Goal: Navigation & Orientation: Find specific page/section

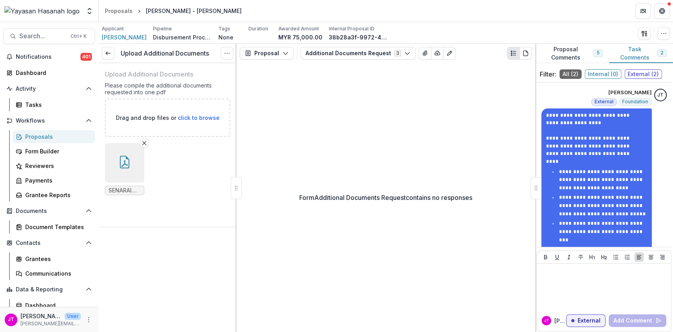
scroll to position [175, 0]
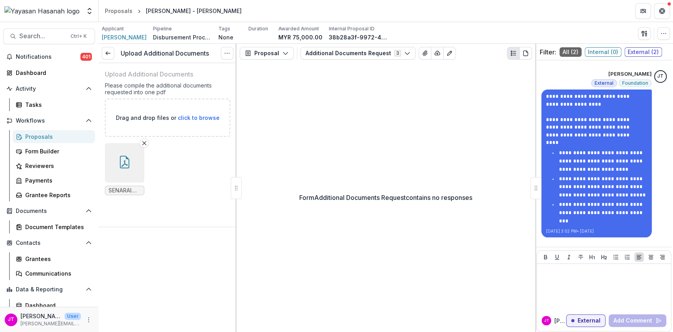
click at [36, 138] on div "Proposals" at bounding box center [56, 136] width 63 height 8
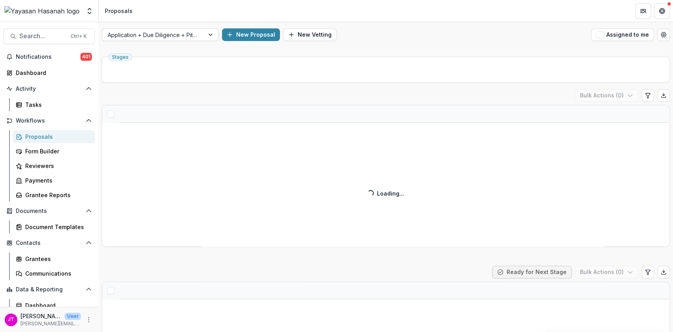
click at [190, 38] on div at bounding box center [153, 35] width 91 height 10
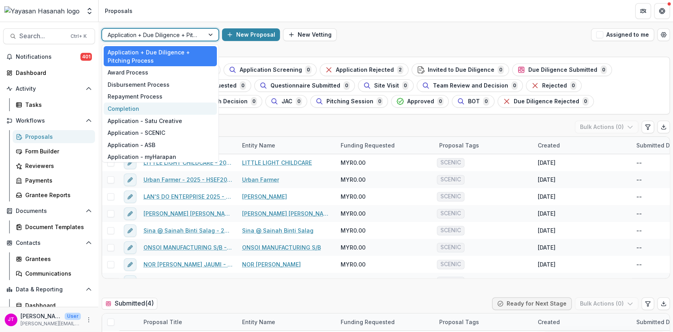
click at [149, 109] on div "Completion" at bounding box center [160, 109] width 113 height 12
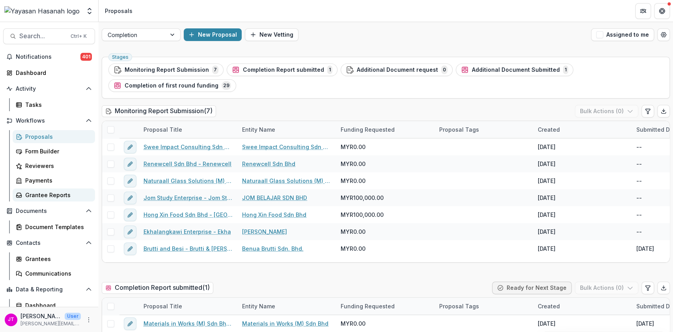
click at [45, 194] on div "Grantee Reports" at bounding box center [56, 195] width 63 height 8
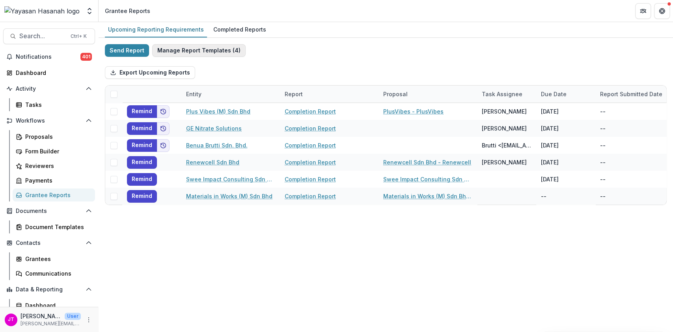
click at [195, 55] on button "Manage Report Templates ( 4 )" at bounding box center [198, 50] width 93 height 13
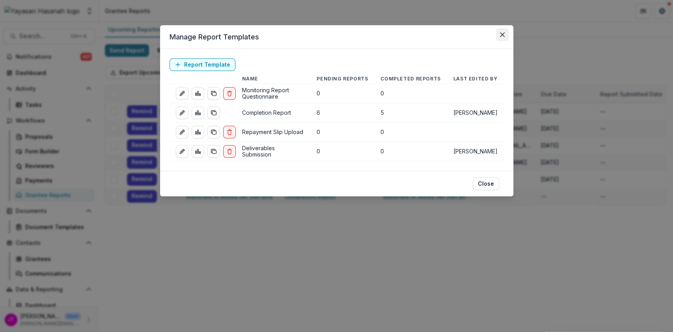
click at [508, 33] on button "Close" at bounding box center [502, 34] width 13 height 13
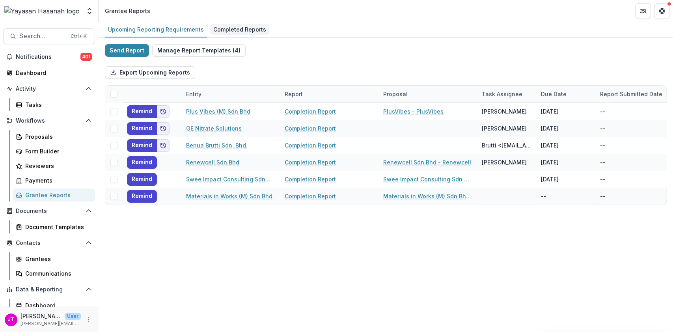
click at [226, 34] on div "Completed Reports" at bounding box center [239, 29] width 59 height 11
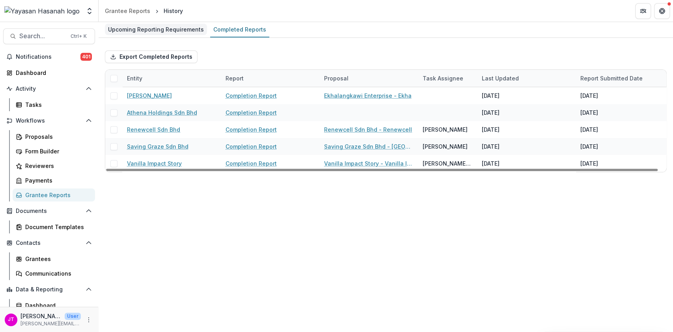
click at [142, 24] on div "Upcoming Reporting Requirements" at bounding box center [156, 29] width 102 height 11
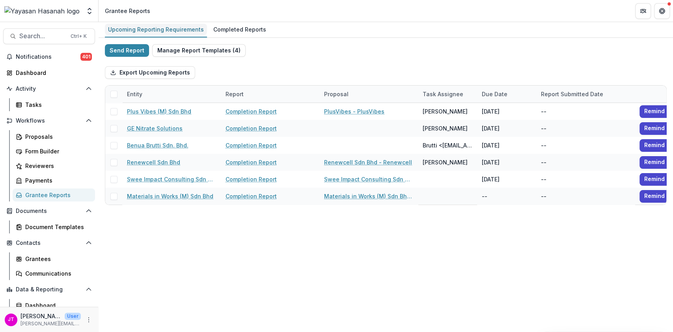
click at [142, 24] on div "Upcoming Reporting Requirements" at bounding box center [156, 29] width 102 height 11
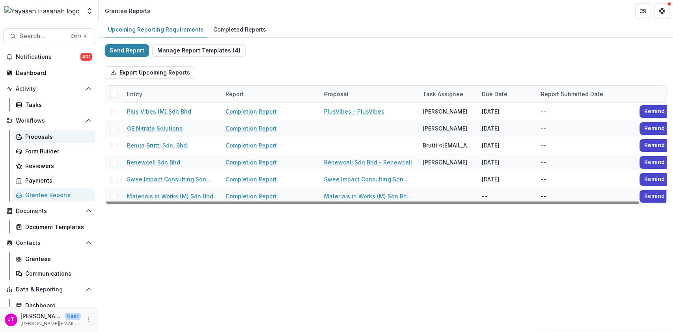
click at [37, 131] on link "Proposals" at bounding box center [54, 136] width 82 height 13
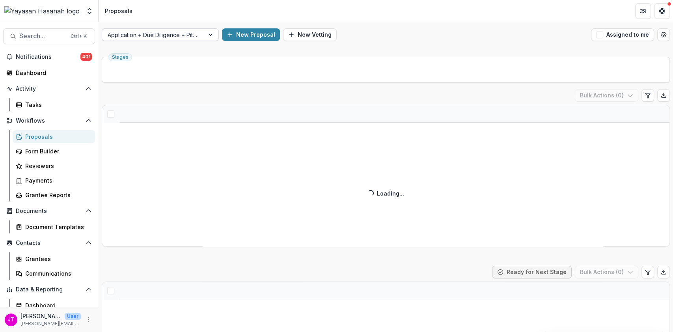
click at [179, 30] on div at bounding box center [153, 35] width 91 height 10
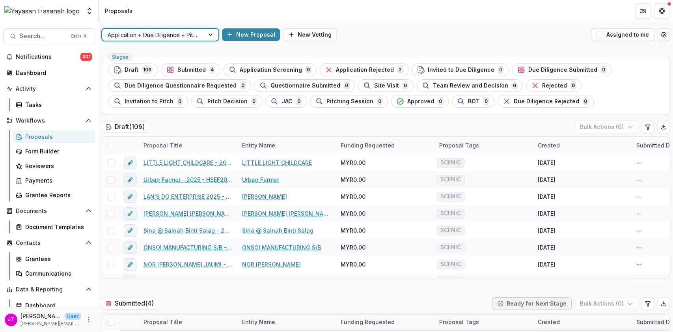
click at [181, 37] on div at bounding box center [153, 35] width 91 height 10
click at [181, 38] on div at bounding box center [153, 35] width 91 height 10
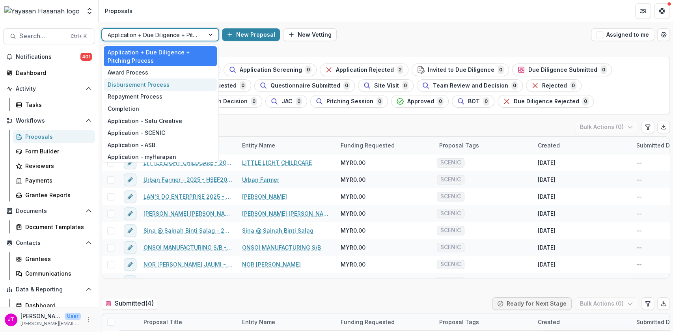
click at [140, 84] on div "Disbursement Process" at bounding box center [160, 84] width 113 height 12
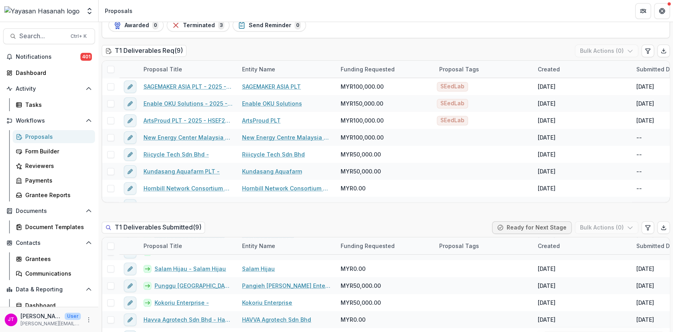
scroll to position [178, 0]
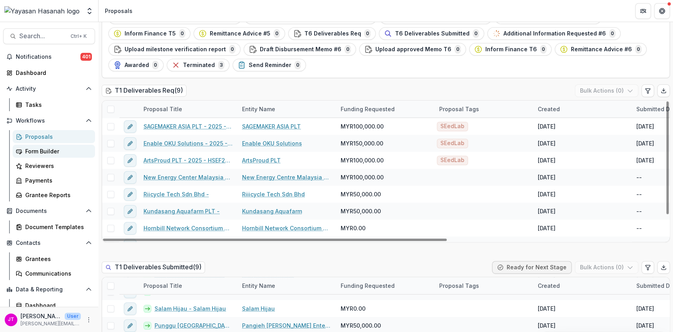
click at [52, 152] on div "Form Builder" at bounding box center [56, 151] width 63 height 8
